Goal: Task Accomplishment & Management: Manage account settings

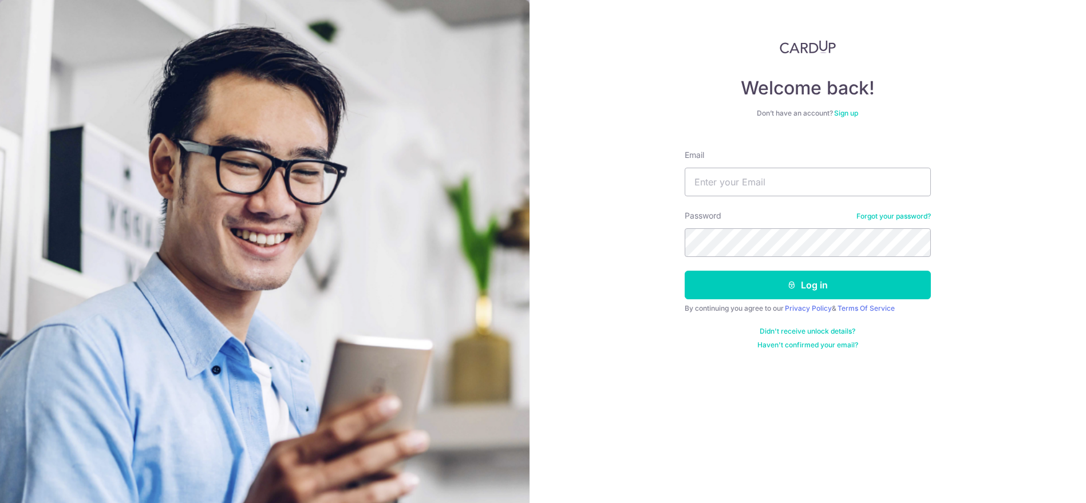
type input "[EMAIL_ADDRESS][DOMAIN_NAME]"
click at [685, 271] on button "Log in" at bounding box center [808, 285] width 246 height 29
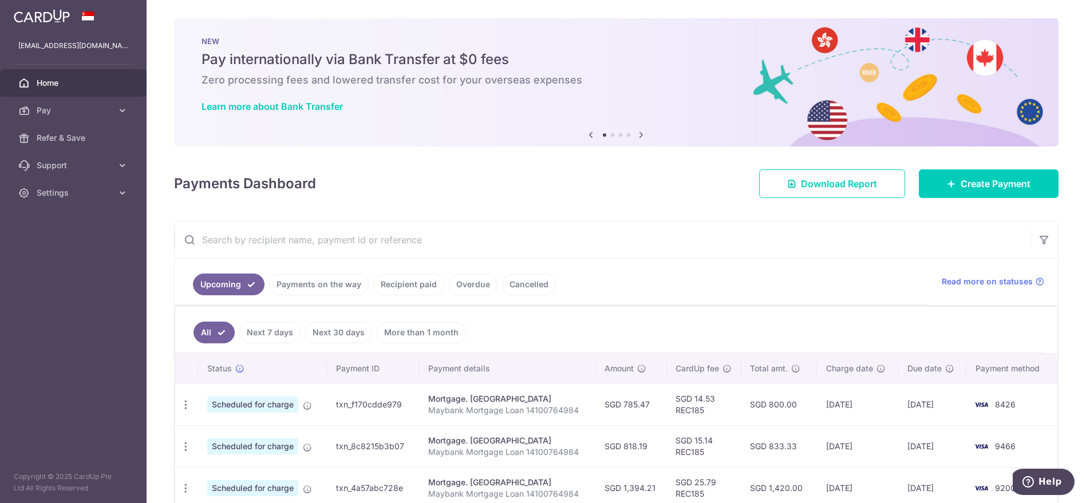
scroll to position [212, 0]
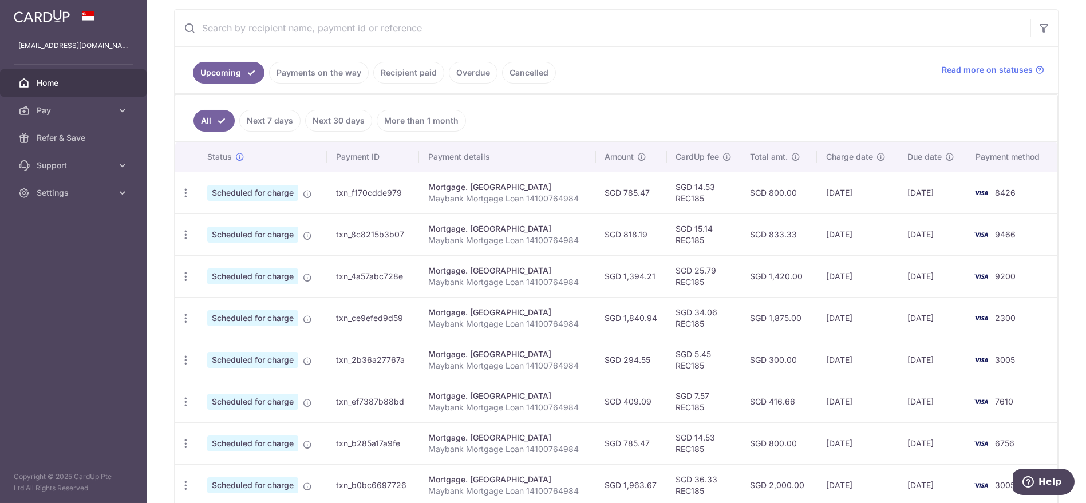
click at [803, 331] on td "SGD 1,875.00" at bounding box center [780, 318] width 76 height 42
click at [667, 319] on td "SGD 34.06 REC185" at bounding box center [704, 318] width 74 height 42
drag, startPoint x: 951, startPoint y: 313, endPoint x: 584, endPoint y: 312, distance: 366.6
click at [584, 312] on tr "Update payment Cancel payment Upload doc Scheduled for charge txn_ce9efed9d59 M…" at bounding box center [616, 318] width 883 height 42
click at [192, 322] on div "Update payment Cancel payment Upload doc" at bounding box center [185, 318] width 21 height 21
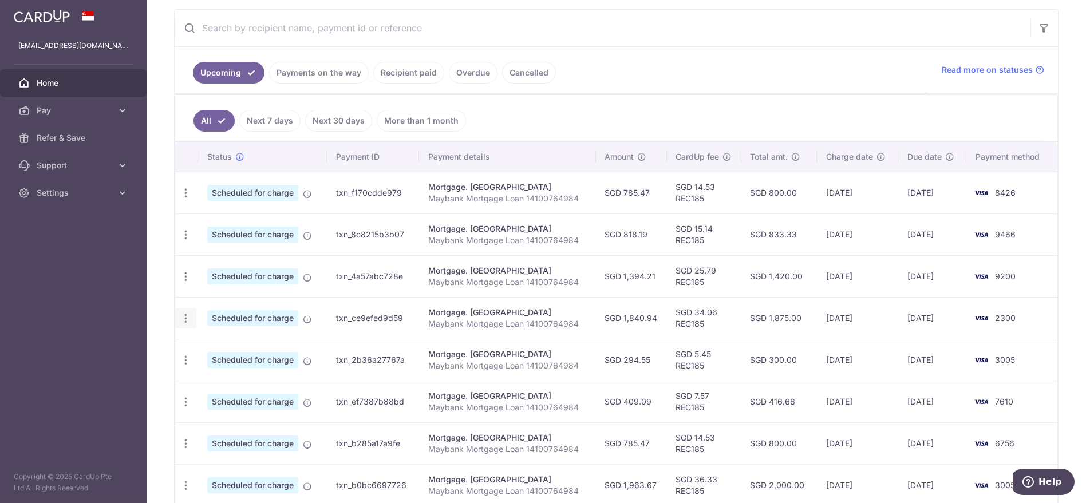
click at [181, 308] on div "Update payment Cancel payment Upload doc" at bounding box center [185, 318] width 21 height 21
click at [186, 322] on div "Update payment Cancel payment Upload doc" at bounding box center [185, 318] width 21 height 21
click at [188, 318] on icon "button" at bounding box center [186, 319] width 12 height 12
click at [212, 344] on span "Update payment" at bounding box center [247, 350] width 78 height 14
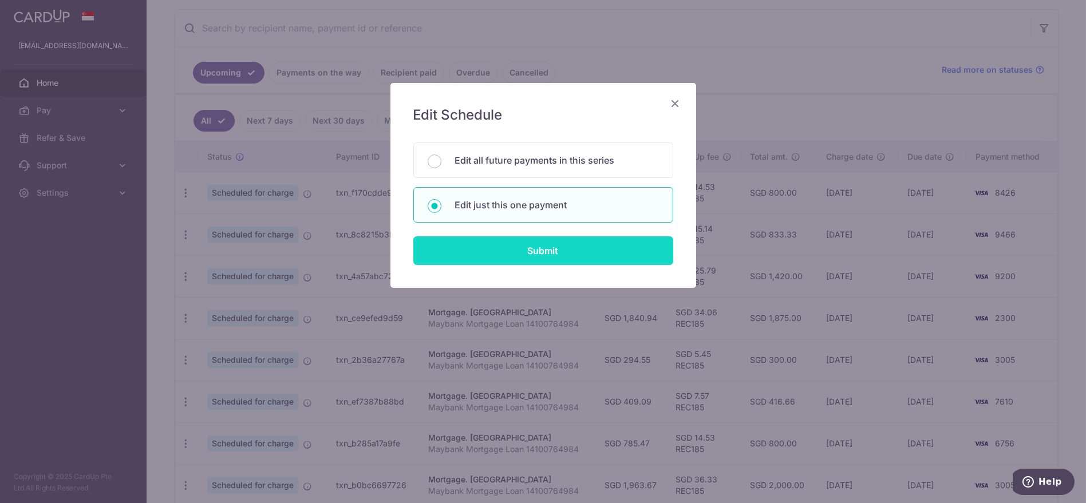
click at [498, 246] on input "Submit" at bounding box center [544, 251] width 260 height 29
radio input "true"
type input "1,840.94"
type input "[DATE]"
type input "Maybank Mortgage Loan 14100764984"
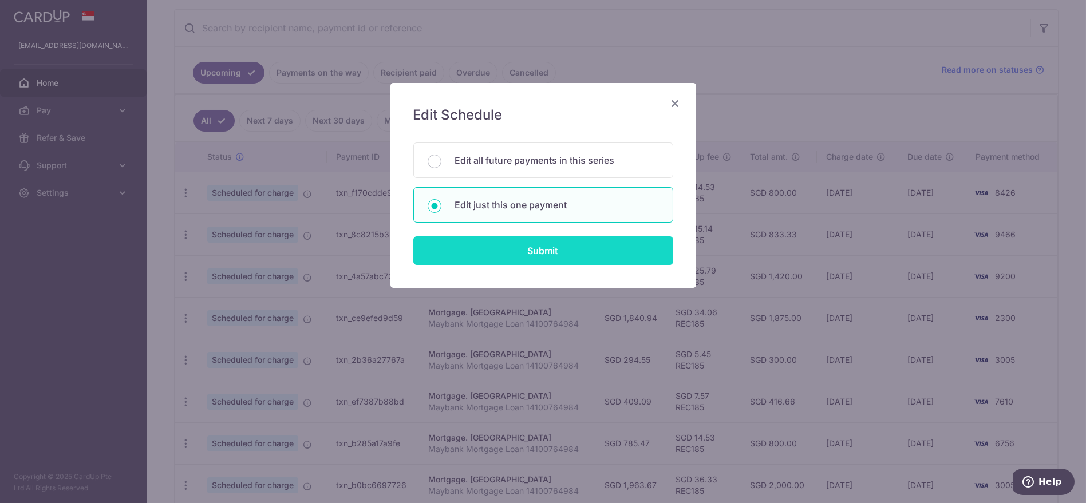
type input "REC185"
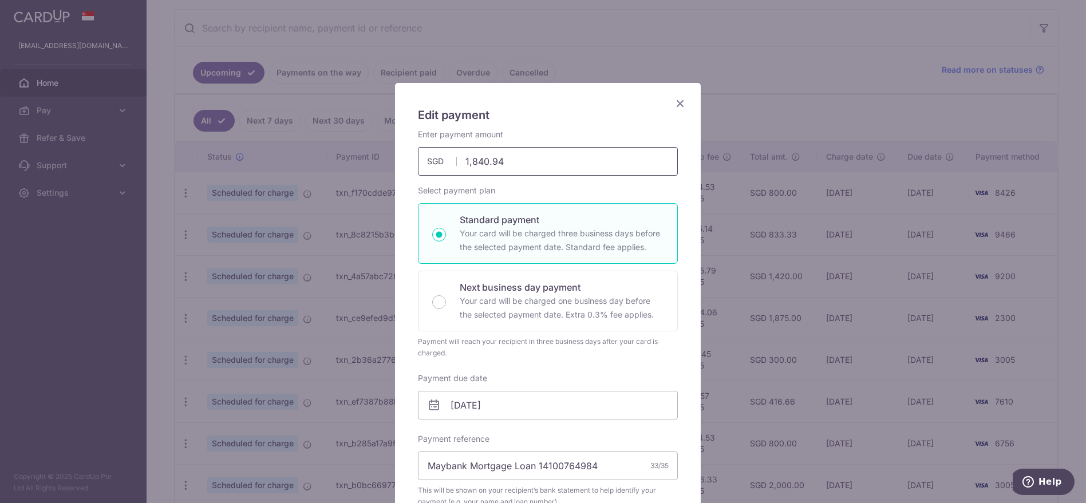
drag, startPoint x: 525, startPoint y: 169, endPoint x: 0, endPoint y: 149, distance: 525.6
click at [0, 149] on div "Edit payment By clicking apply, you will make changes to all payments to Mayban…" at bounding box center [543, 251] width 1086 height 503
type input "1,227.30"
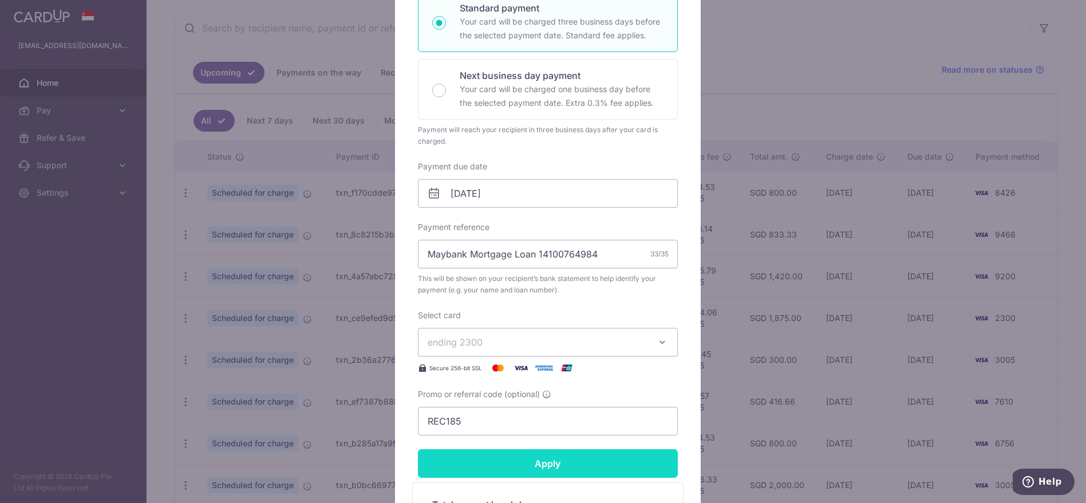
click at [521, 467] on input "Apply" at bounding box center [548, 464] width 260 height 29
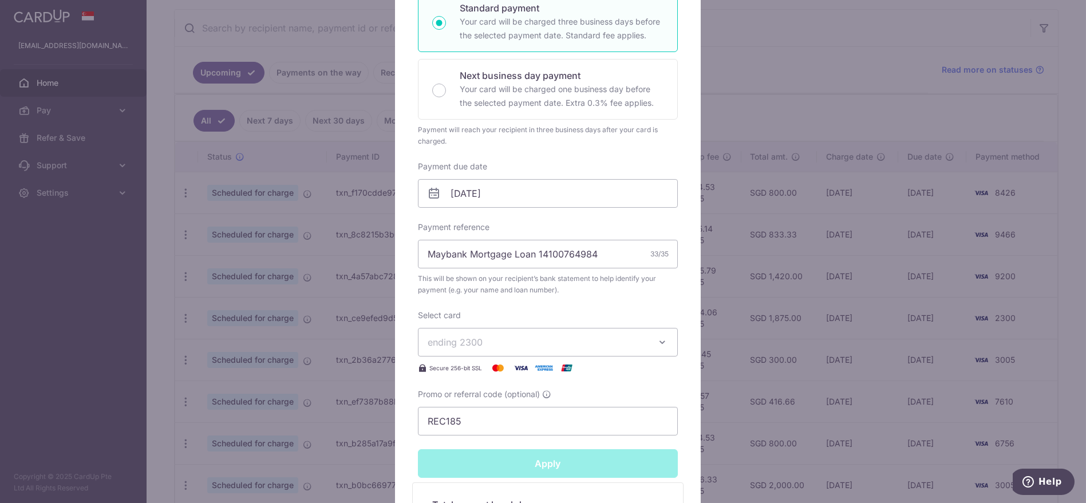
type input "Successfully Applied"
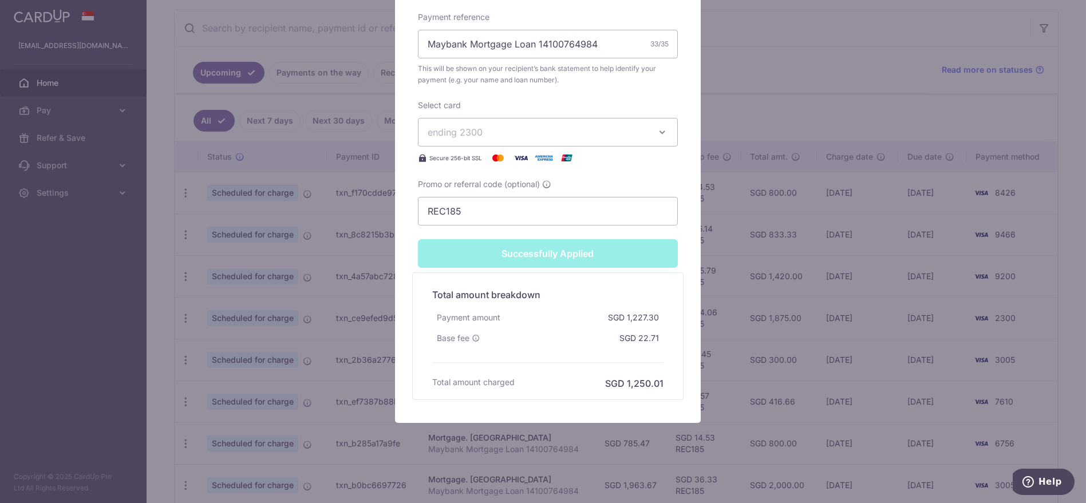
click at [748, 267] on div "Edit payment By clicking apply, you will make changes to all payments to Mayban…" at bounding box center [543, 251] width 1086 height 503
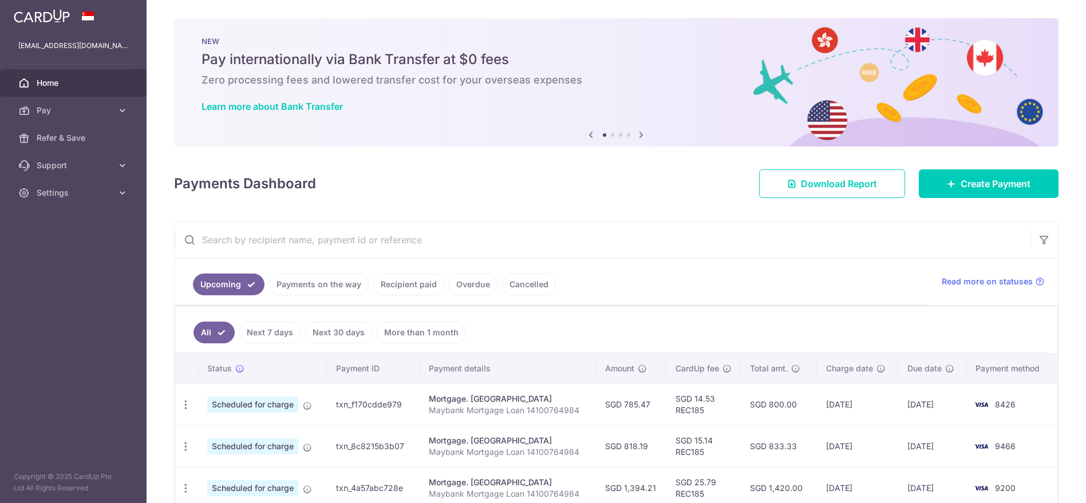
scroll to position [226, 0]
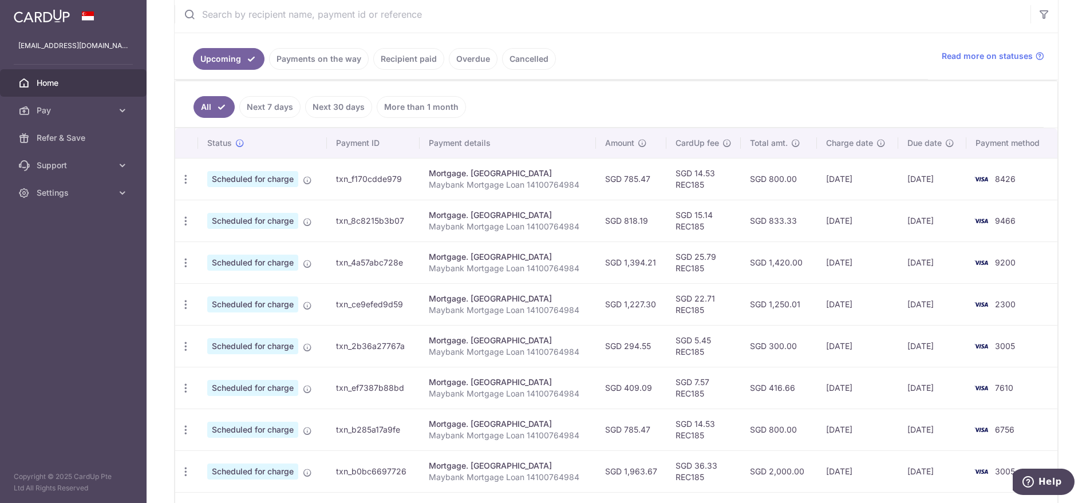
drag, startPoint x: 804, startPoint y: 348, endPoint x: 903, endPoint y: 367, distance: 101.5
click at [751, 353] on td "SGD 300.00" at bounding box center [779, 346] width 76 height 42
click at [983, 354] on td "3005" at bounding box center [1012, 346] width 91 height 42
drag, startPoint x: 1015, startPoint y: 350, endPoint x: 772, endPoint y: 347, distance: 242.9
click at [772, 347] on tr "Update payment Cancel payment Upload doc Scheduled for charge txn_2b36a27767a M…" at bounding box center [616, 346] width 883 height 42
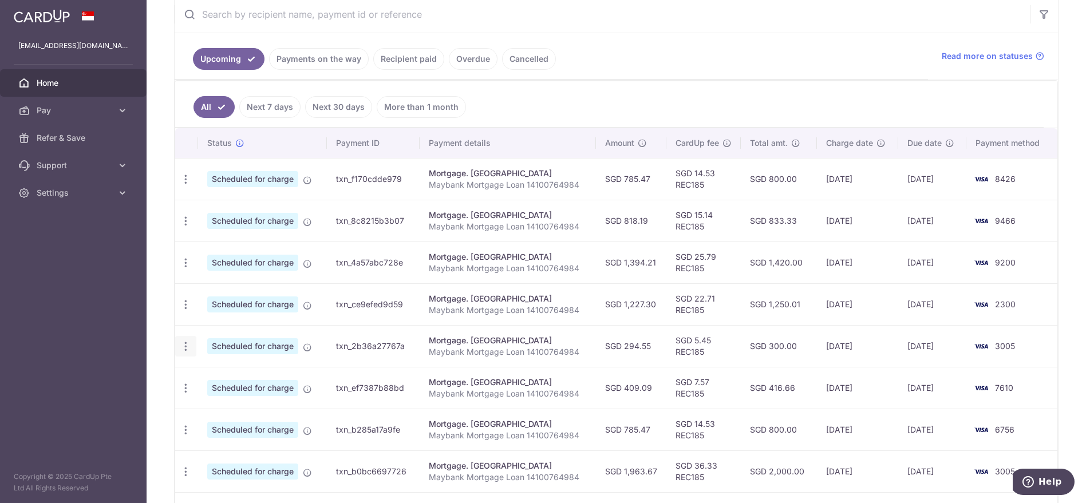
click at [192, 341] on div "Update payment Cancel payment Upload doc" at bounding box center [185, 346] width 21 height 21
click at [192, 340] on div "Update payment Cancel payment Upload doc" at bounding box center [185, 346] width 21 height 21
click at [189, 343] on icon "button" at bounding box center [186, 347] width 12 height 12
click at [211, 372] on span "Update payment" at bounding box center [247, 378] width 78 height 14
radio input "true"
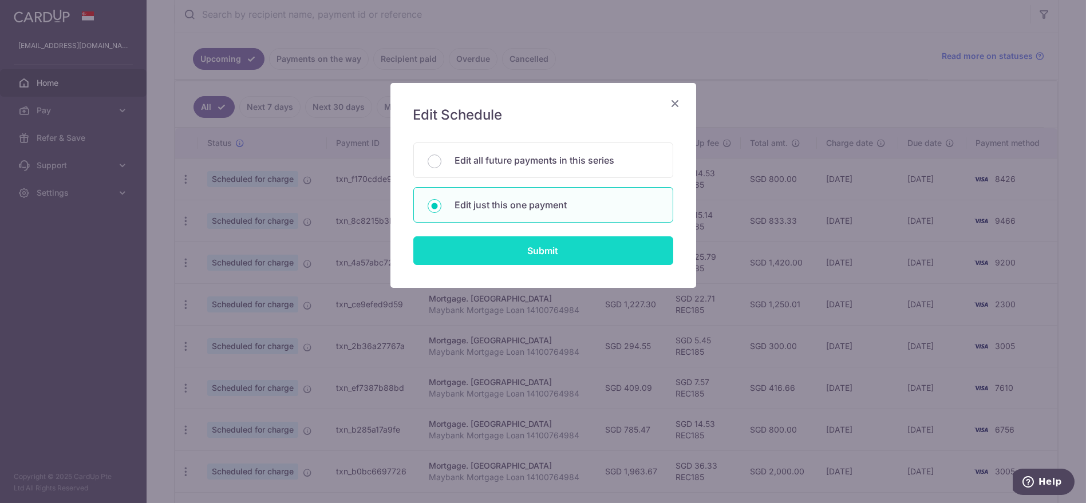
click at [494, 253] on input "Submit" at bounding box center [544, 251] width 260 height 29
radio input "true"
type input "294.55"
type input "[DATE]"
type input "Maybank Mortgage Loan 14100764984"
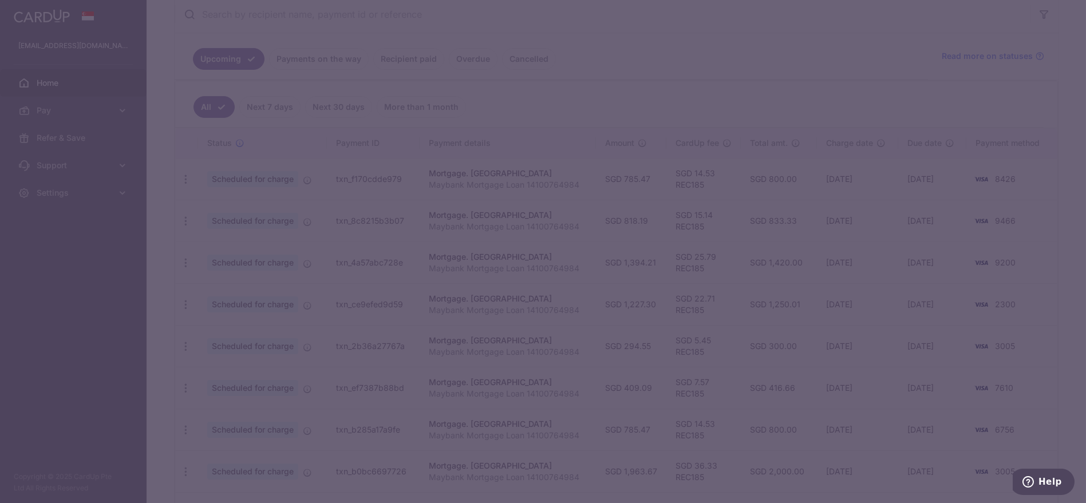
type input "REC185"
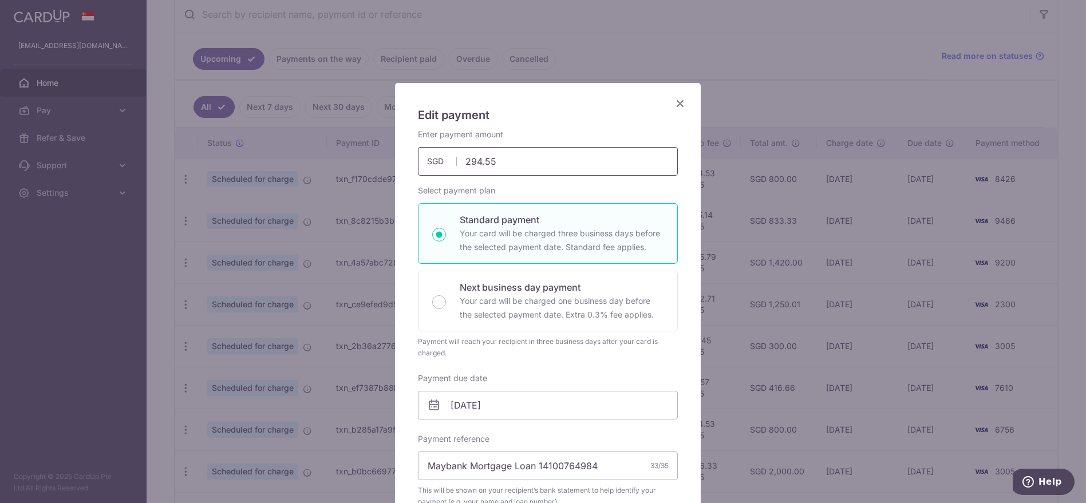
drag, startPoint x: 515, startPoint y: 167, endPoint x: 0, endPoint y: 144, distance: 516.0
click at [9, 148] on div "Edit payment By clicking apply, you will make changes to all payments to Mayban…" at bounding box center [543, 251] width 1086 height 503
type input "589.10"
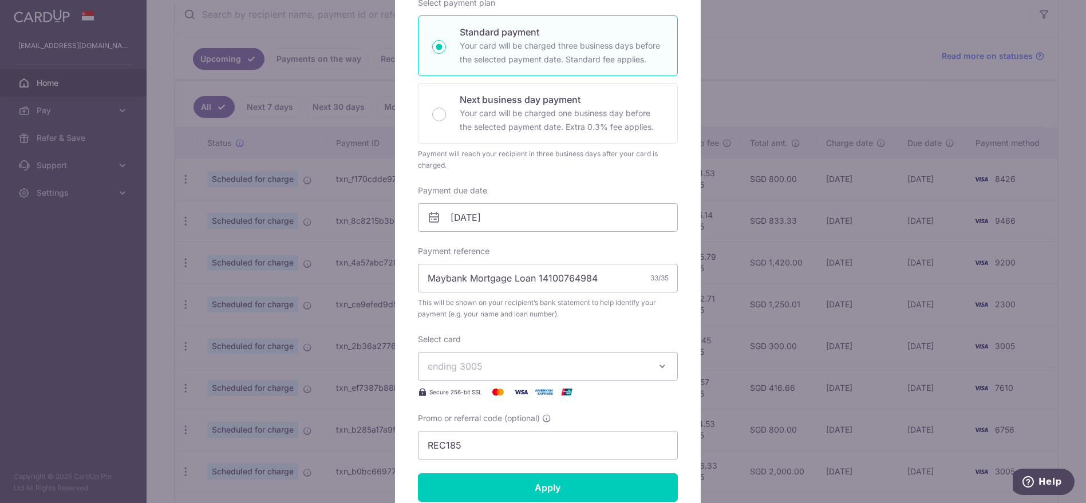
scroll to position [212, 0]
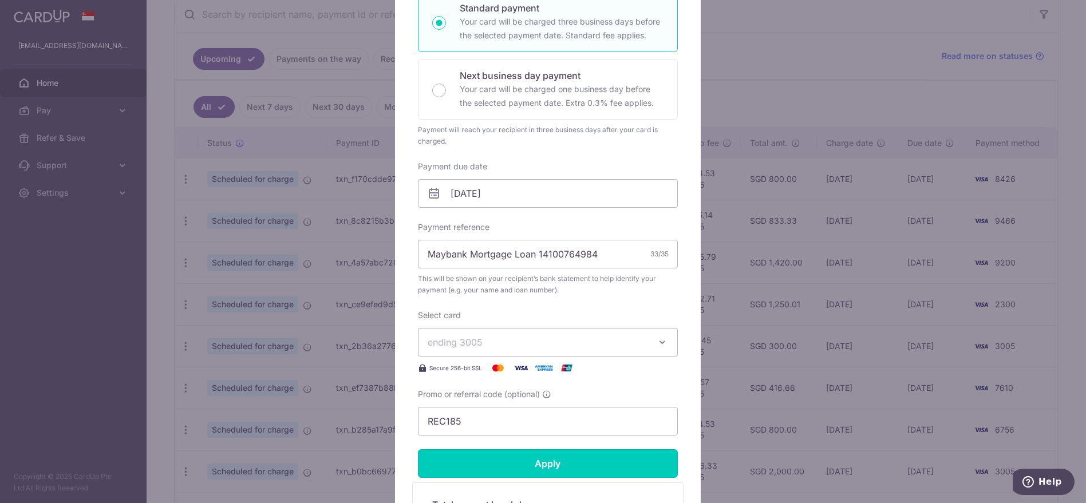
click at [494, 452] on input "Apply" at bounding box center [548, 464] width 260 height 29
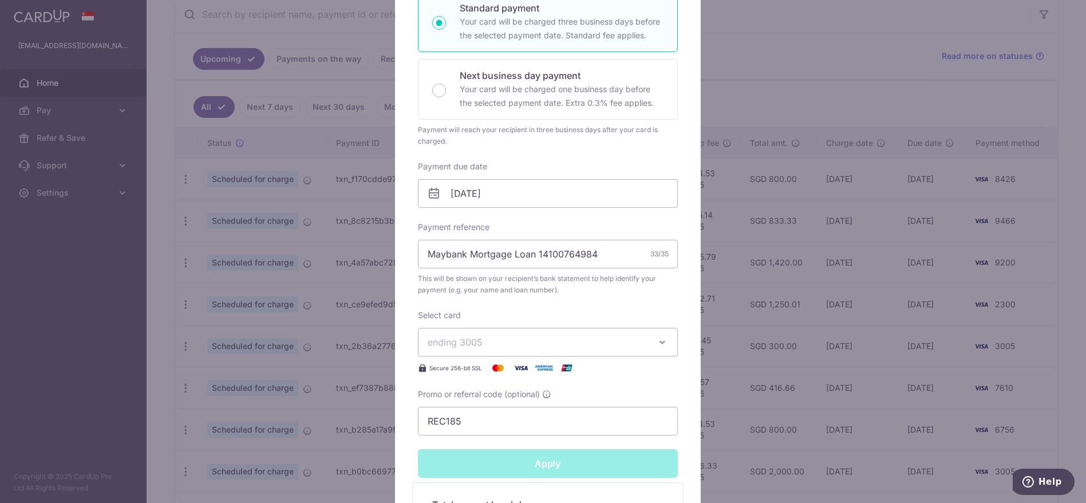
type input "Successfully Applied"
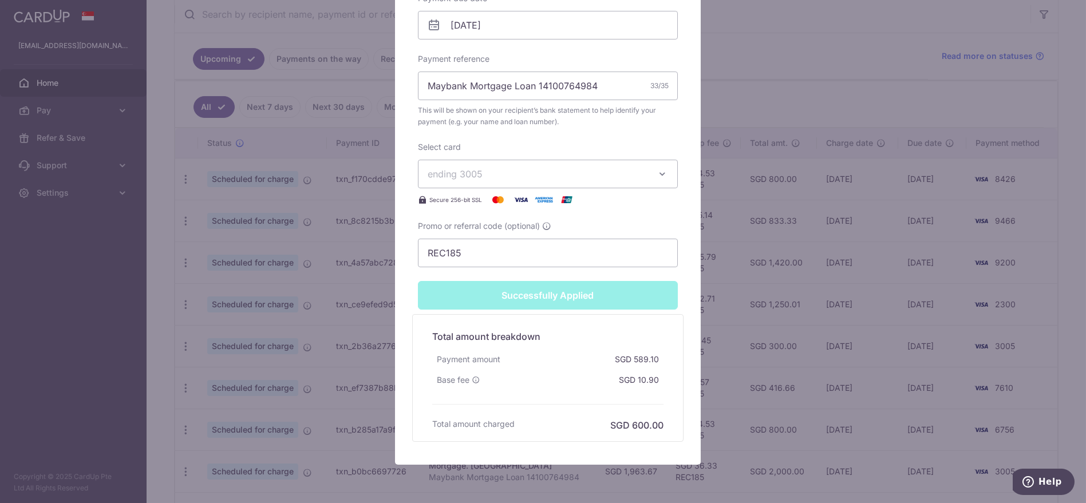
scroll to position [462, 0]
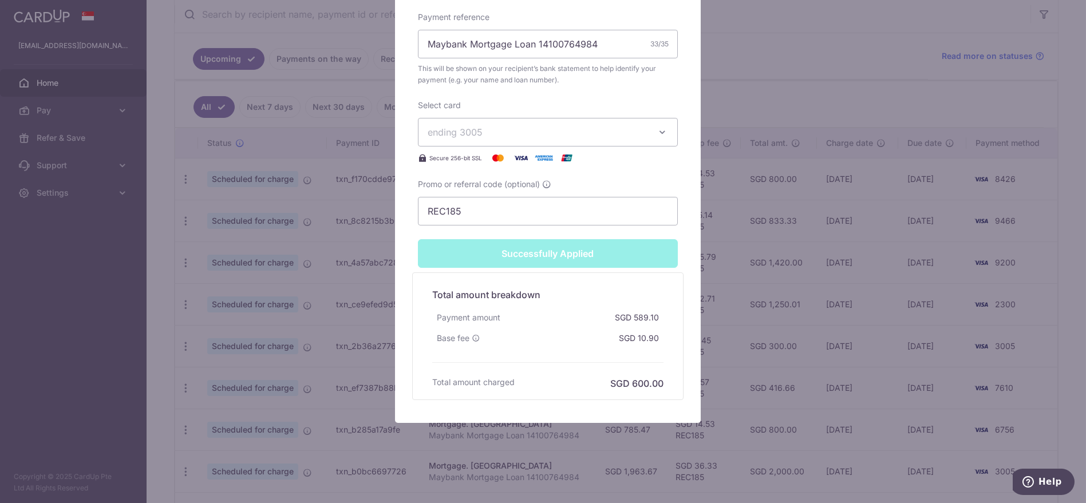
click at [54, 273] on div "Edit payment By clicking apply, you will make changes to all payments to Mayban…" at bounding box center [543, 251] width 1086 height 503
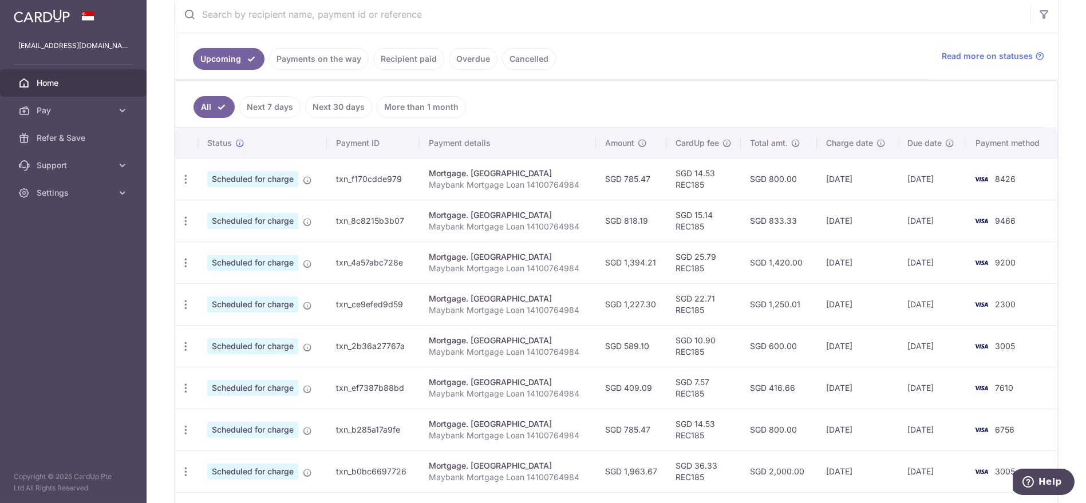
drag, startPoint x: 1025, startPoint y: 348, endPoint x: 787, endPoint y: 343, distance: 237.7
click at [787, 343] on tr "Update payment Cancel payment Upload doc Scheduled for charge txn_2b36a27767a M…" at bounding box center [616, 346] width 883 height 42
click at [922, 369] on td "[DATE]" at bounding box center [933, 388] width 68 height 42
drag, startPoint x: 1014, startPoint y: 383, endPoint x: 615, endPoint y: 388, distance: 399.2
click at [615, 388] on tr "Update payment Cancel payment Upload doc Scheduled for charge txn_ef7387b88bd M…" at bounding box center [616, 388] width 883 height 42
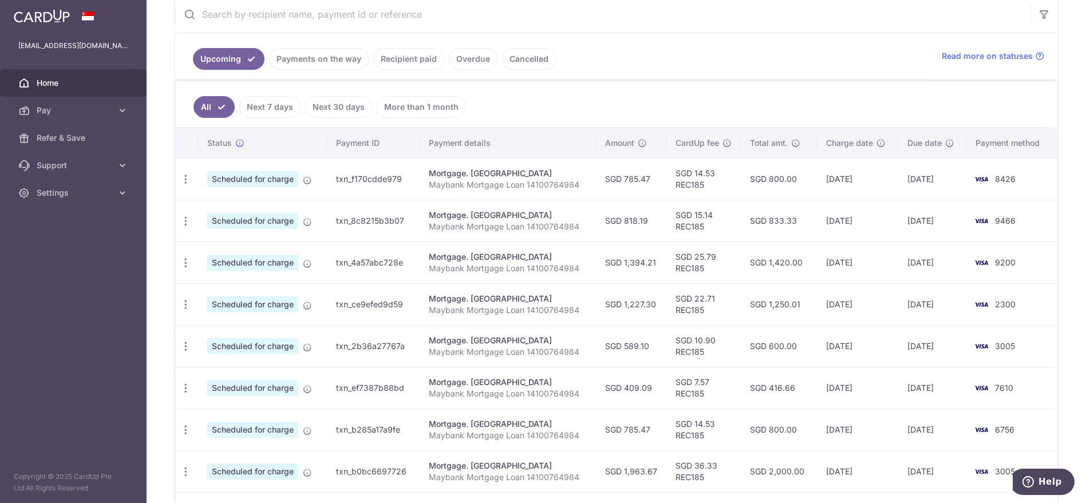
click at [787, 411] on td "SGD 800.00" at bounding box center [779, 430] width 76 height 42
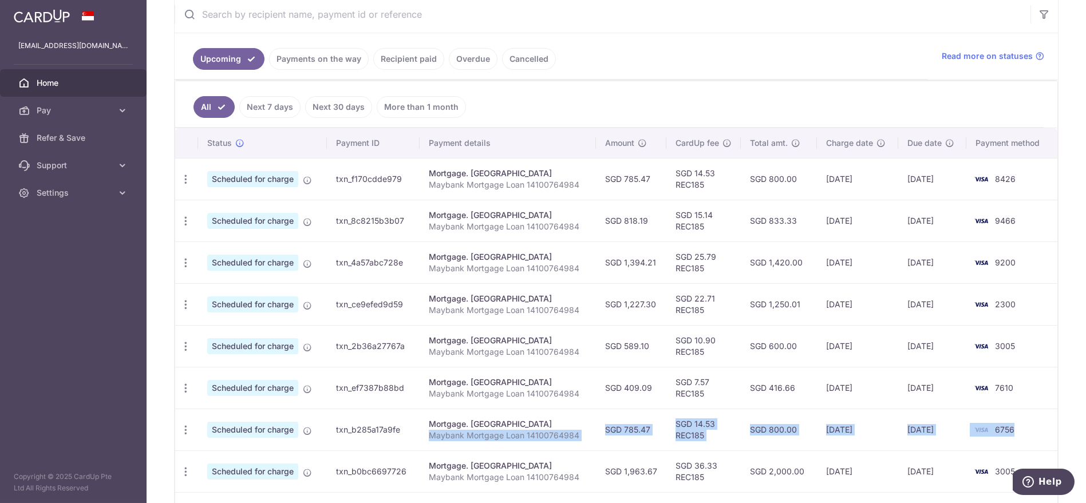
drag, startPoint x: 1015, startPoint y: 434, endPoint x: 572, endPoint y: 420, distance: 442.9
click at [572, 420] on tr "Update payment Cancel payment Upload doc Scheduled for charge txn_b285a17a9fe M…" at bounding box center [616, 430] width 883 height 42
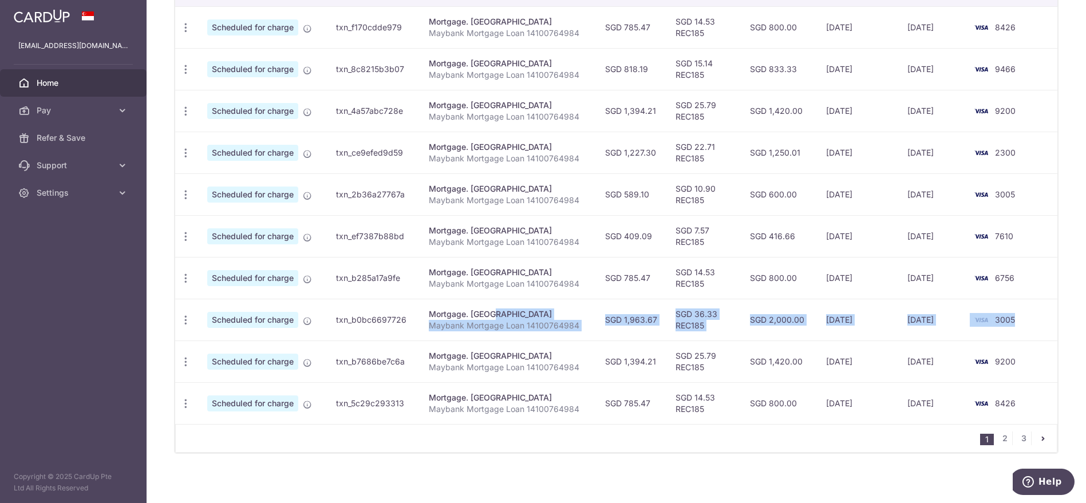
drag, startPoint x: 1015, startPoint y: 321, endPoint x: 455, endPoint y: 309, distance: 560.8
click at [458, 309] on tr "Update payment Cancel payment Upload doc Scheduled for charge txn_b0bc6697726 M…" at bounding box center [616, 320] width 883 height 42
click at [188, 319] on icon "button" at bounding box center [186, 320] width 12 height 12
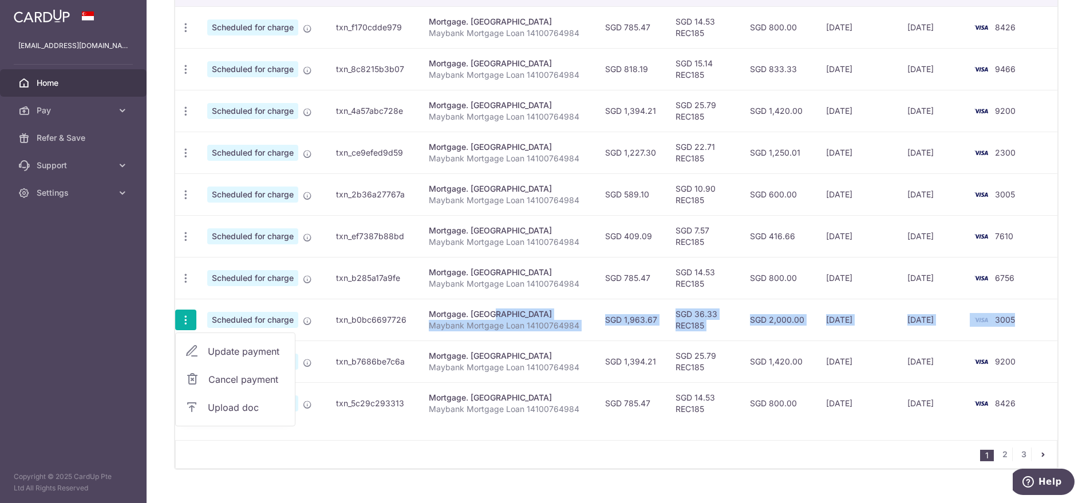
click at [231, 373] on span "Cancel payment" at bounding box center [246, 380] width 77 height 14
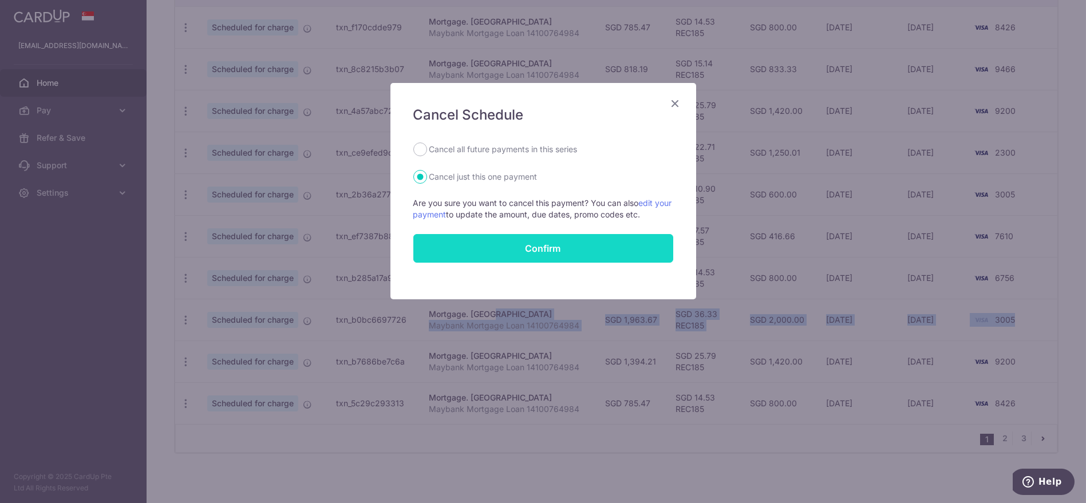
click at [463, 240] on button "Confirm" at bounding box center [544, 248] width 260 height 29
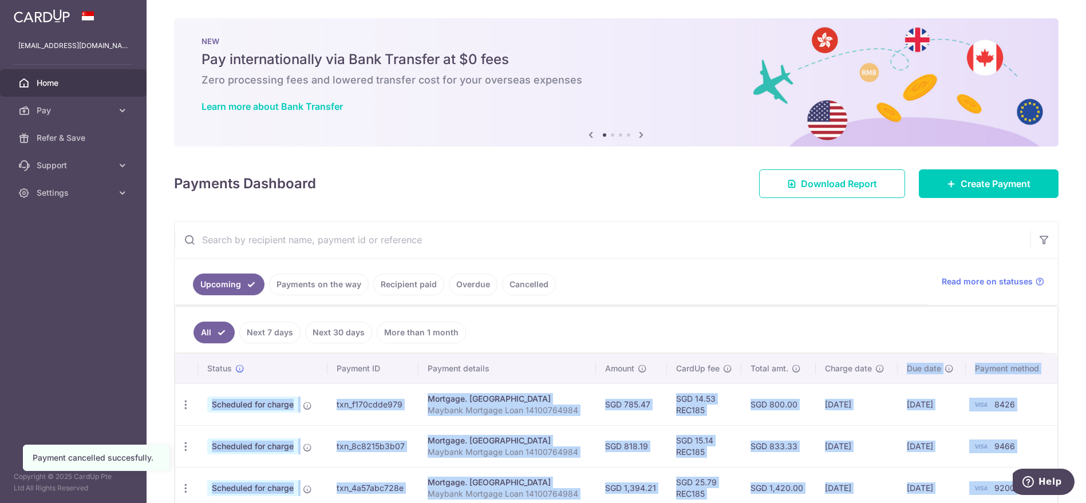
drag, startPoint x: 995, startPoint y: 271, endPoint x: 887, endPoint y: 364, distance: 142.6
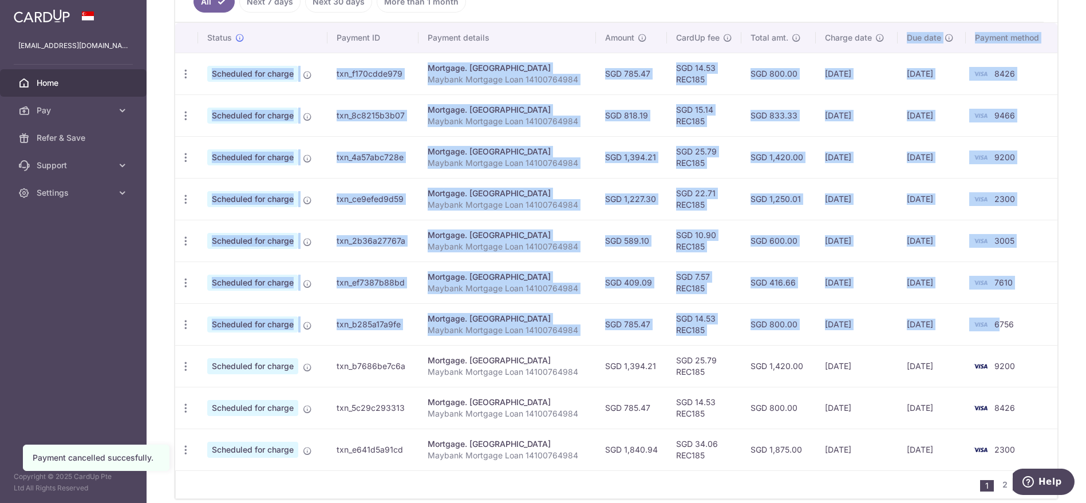
scroll to position [377, 0]
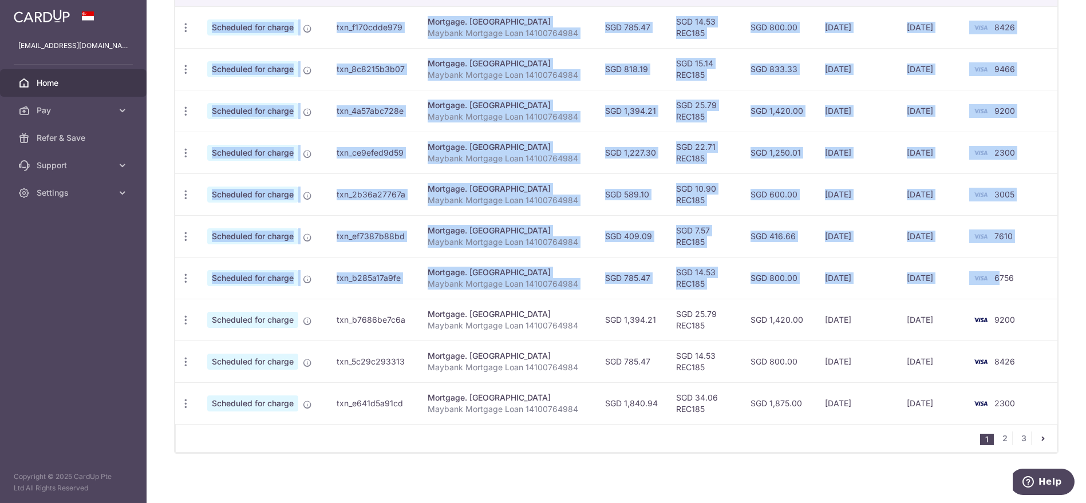
click at [912, 281] on td "[DATE]" at bounding box center [932, 278] width 69 height 42
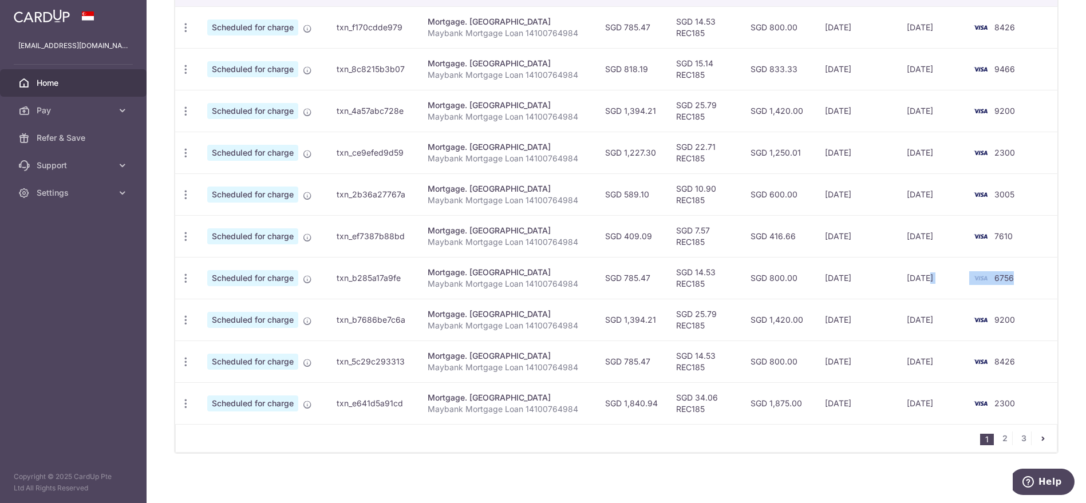
drag, startPoint x: 934, startPoint y: 285, endPoint x: 923, endPoint y: 286, distance: 10.9
click at [923, 286] on tr "Update payment Cancel payment Upload doc Scheduled for charge txn_b285a17a9fe M…" at bounding box center [616, 278] width 883 height 42
click at [1013, 267] on td "6756" at bounding box center [1012, 278] width 92 height 42
